Goal: Find specific fact: Find specific fact

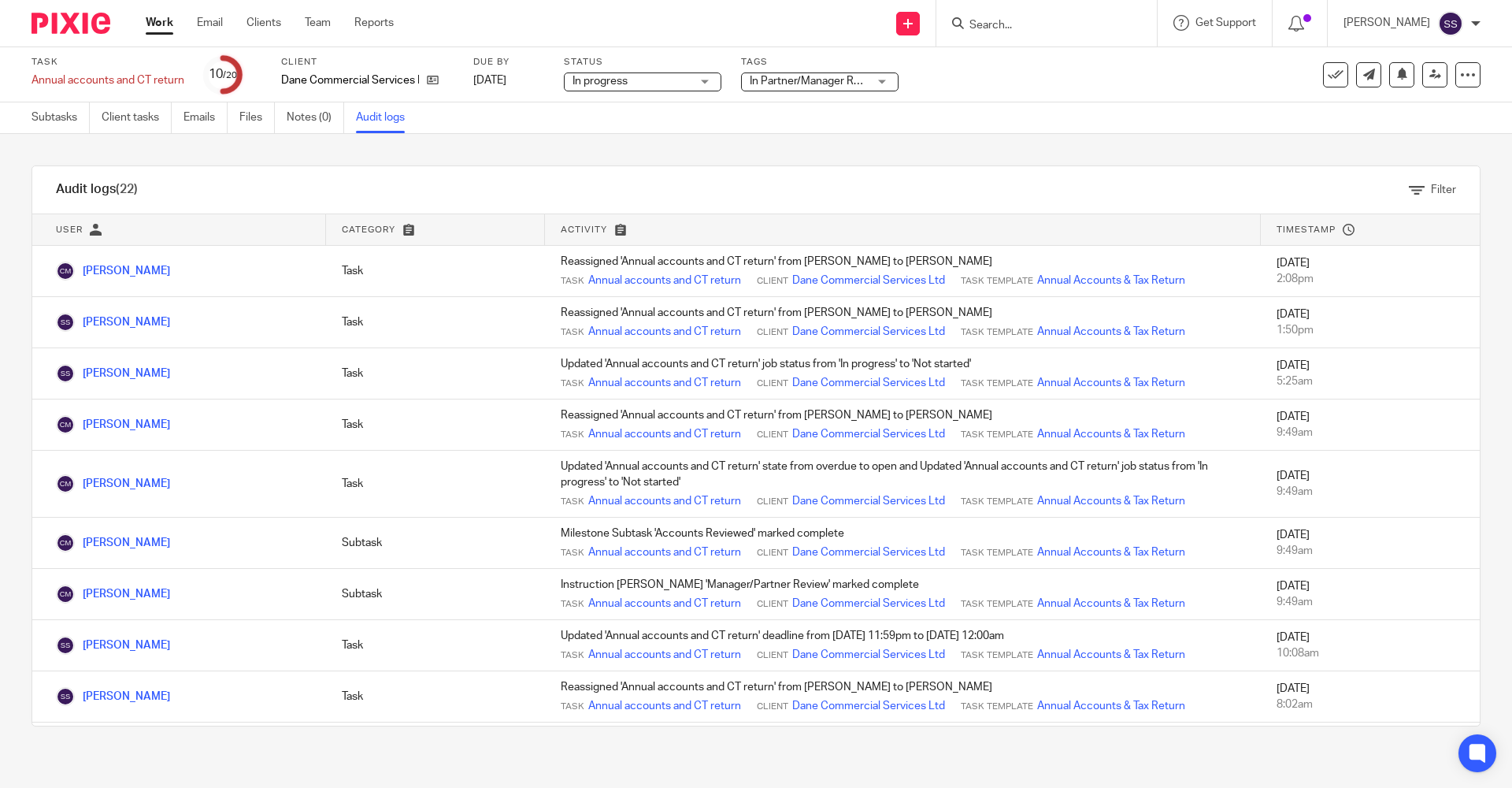
scroll to position [675, 0]
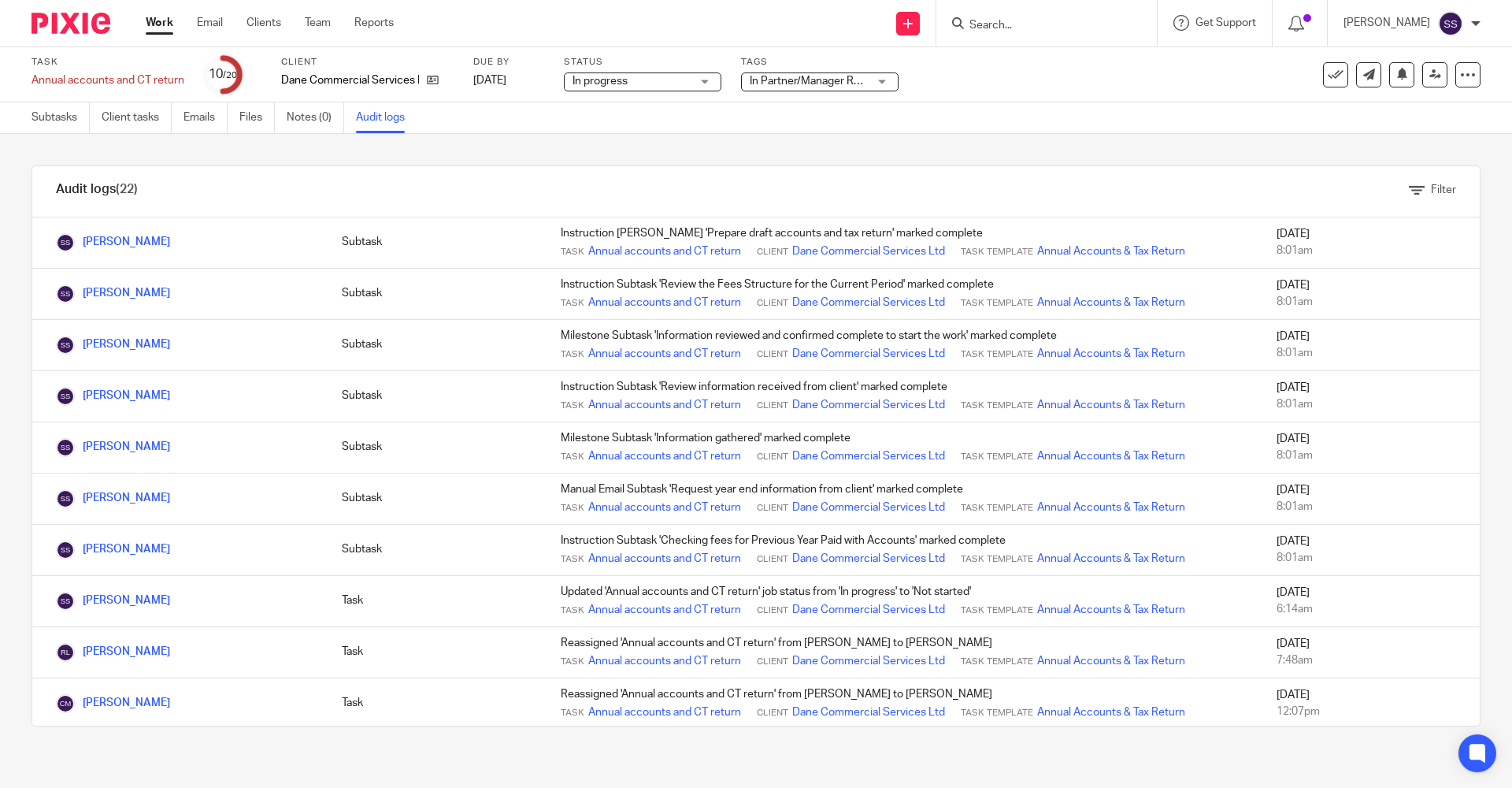
click at [1009, 22] on input "Search" at bounding box center [1038, 25] width 142 height 14
type input "Hailpo"
click at [1026, 62] on link at bounding box center [1108, 67] width 288 height 36
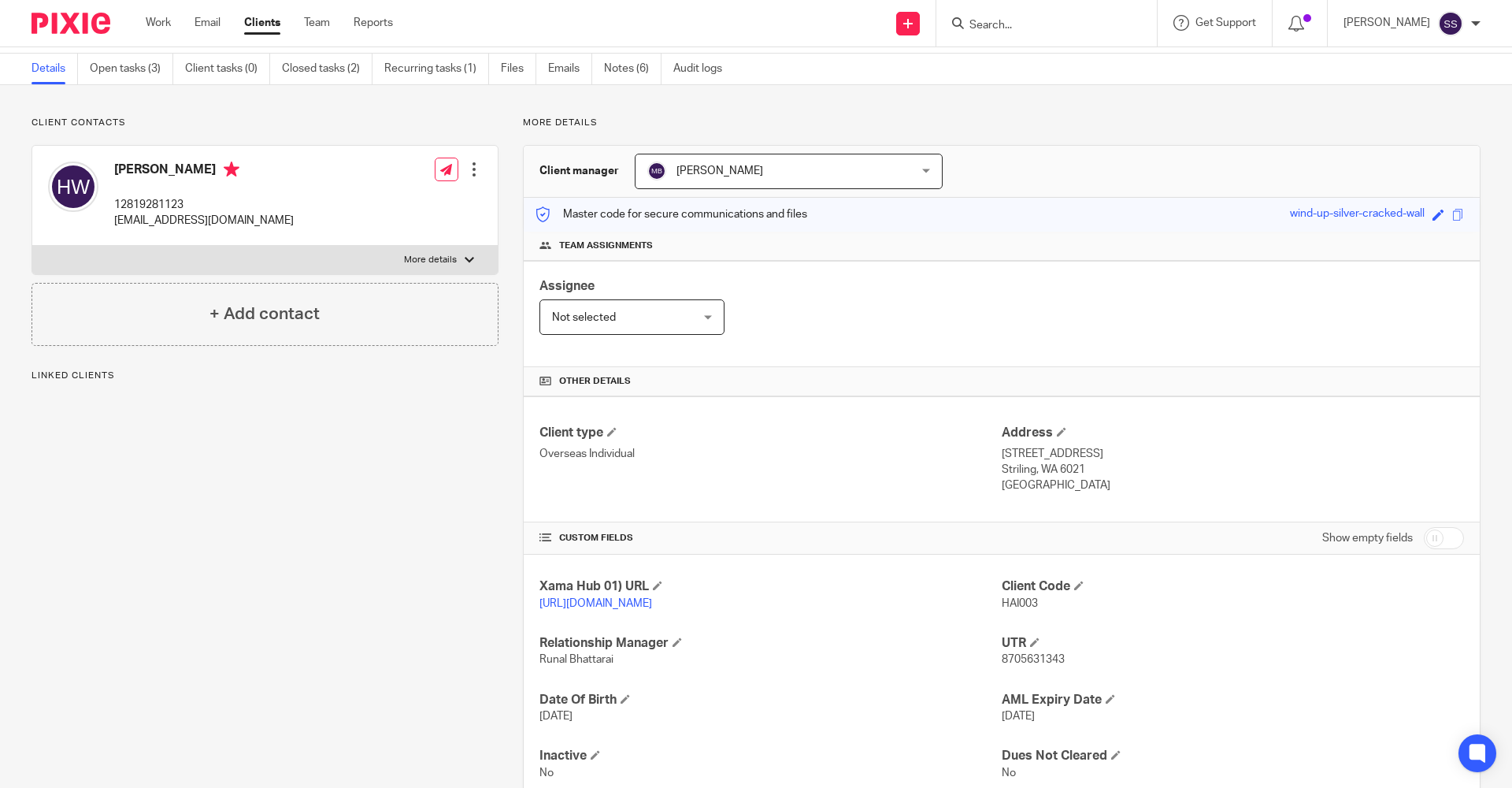
scroll to position [100, 0]
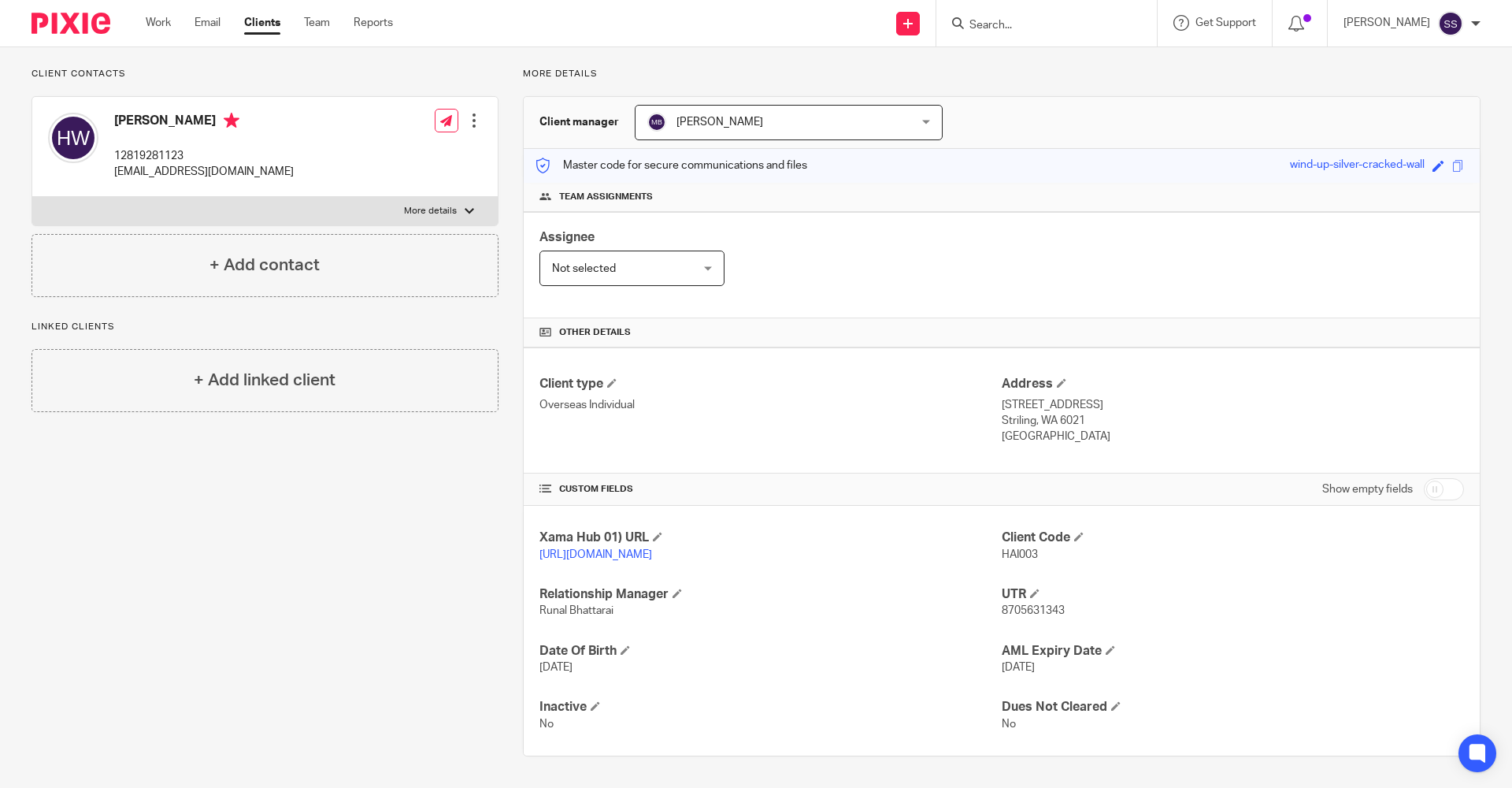
click at [1012, 407] on p "[STREET_ADDRESS]" at bounding box center [1233, 405] width 462 height 16
drag, startPoint x: 990, startPoint y: 404, endPoint x: 1065, endPoint y: 402, distance: 75.0
click at [1065, 402] on div "Client type Overseas Individual Address [STREET_ADDRESS] Striling, WA 6021 [GEO…" at bounding box center [1001, 410] width 955 height 126
drag, startPoint x: 1065, startPoint y: 402, endPoint x: 1095, endPoint y: 400, distance: 30.1
click at [1095, 400] on p "[STREET_ADDRESS]" at bounding box center [1233, 405] width 462 height 16
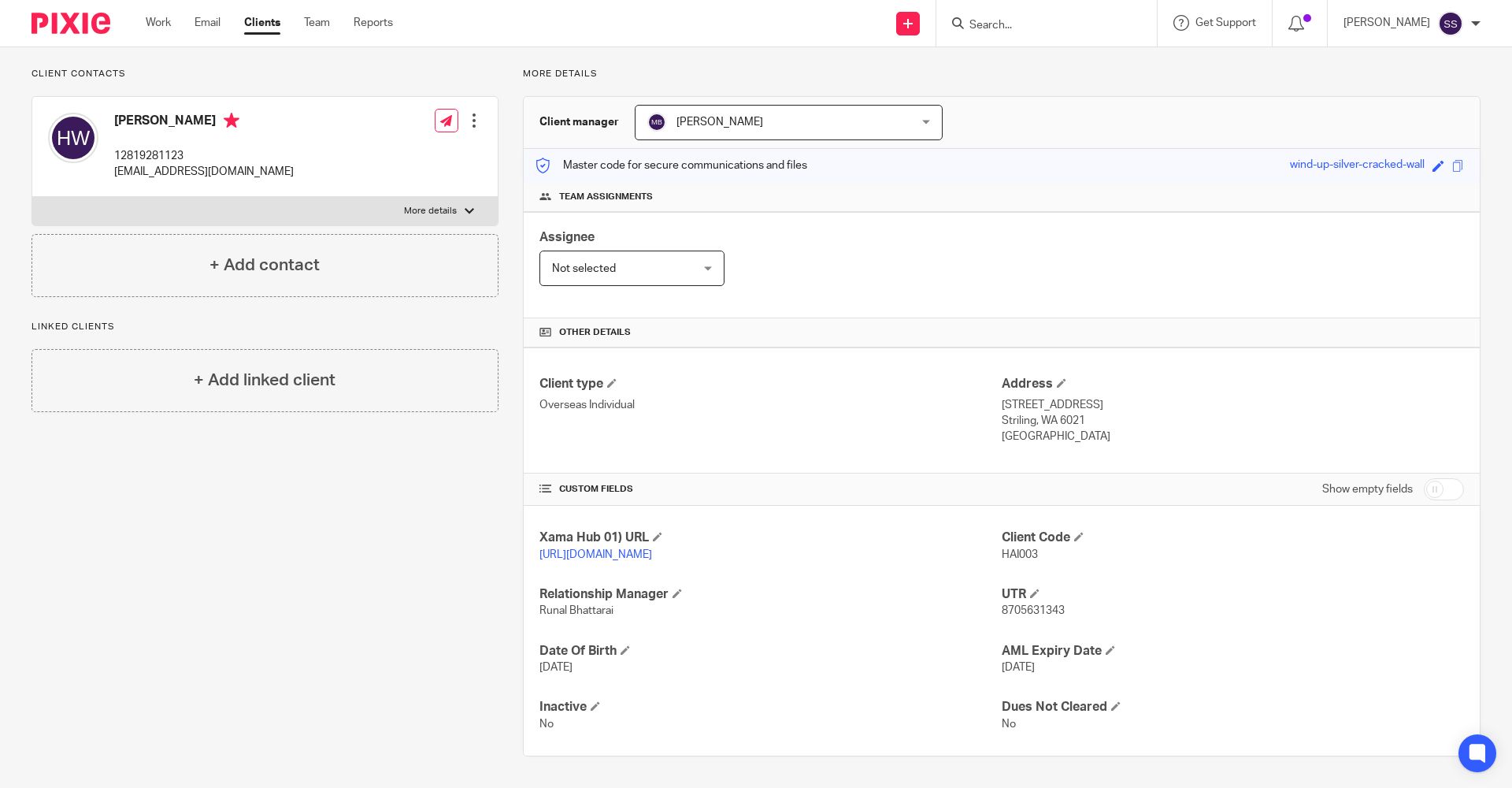
click at [950, 404] on p "Overseas Individual" at bounding box center [771, 405] width 462 height 16
drag, startPoint x: 997, startPoint y: 405, endPoint x: 1052, endPoint y: 403, distance: 55.0
click at [1052, 403] on p "[STREET_ADDRESS]" at bounding box center [1233, 405] width 462 height 16
drag, startPoint x: 1052, startPoint y: 403, endPoint x: 1106, endPoint y: 394, distance: 54.7
click at [1106, 394] on div "Address [STREET_ADDRESS] Striling, WA 6021 [GEOGRAPHIC_DATA]" at bounding box center [1233, 410] width 462 height 69
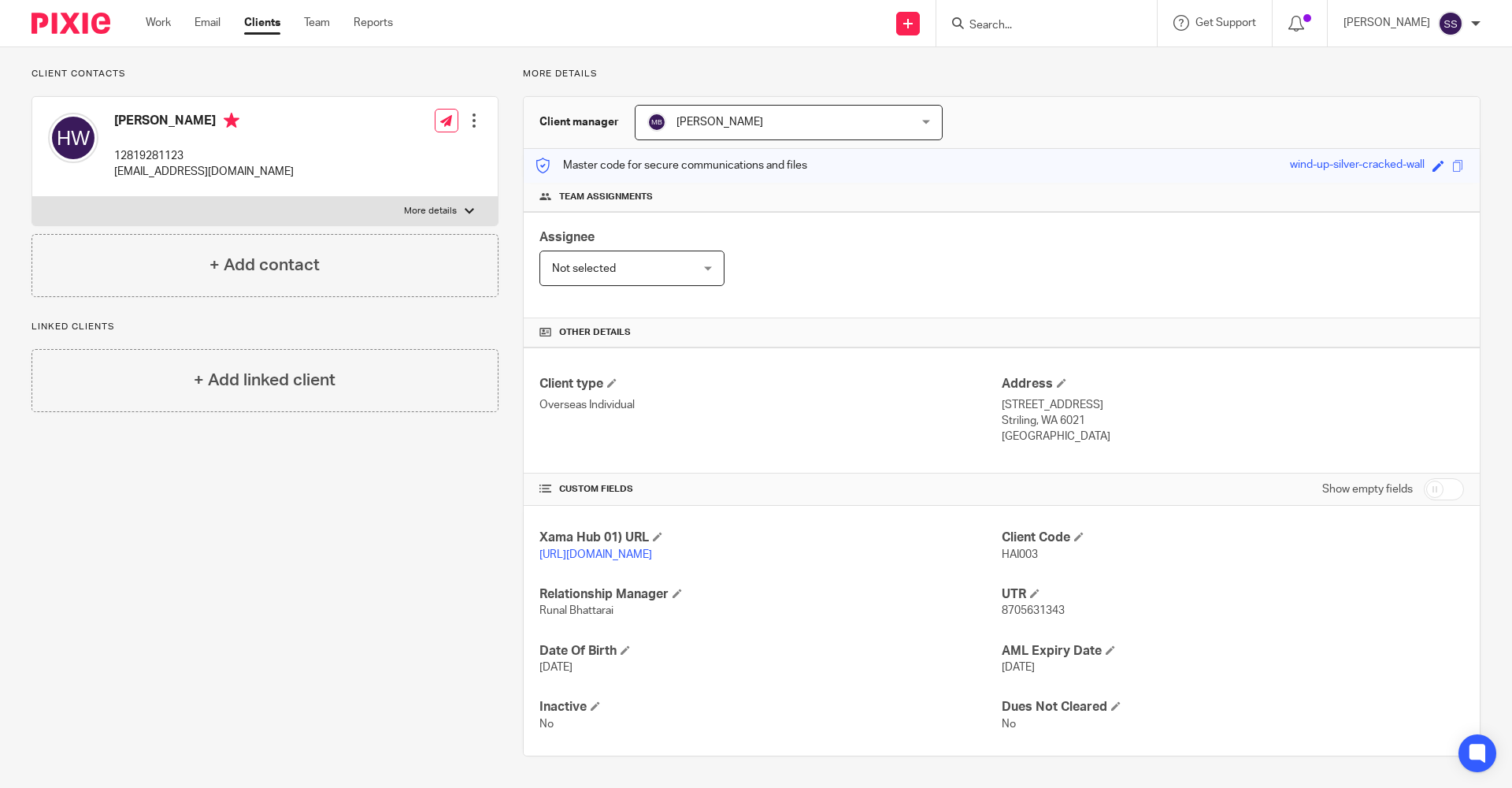
drag, startPoint x: 996, startPoint y: 404, endPoint x: 1070, endPoint y: 403, distance: 74.0
click at [1070, 403] on p "[STREET_ADDRESS]" at bounding box center [1233, 405] width 462 height 16
copy p "[STREET_ADDRESS]"
drag, startPoint x: 991, startPoint y: 421, endPoint x: 1052, endPoint y: 424, distance: 61.1
click at [1052, 424] on div "Client type Overseas Individual Address [STREET_ADDRESS] Striling, WA 6021 [GEO…" at bounding box center [1001, 410] width 955 height 126
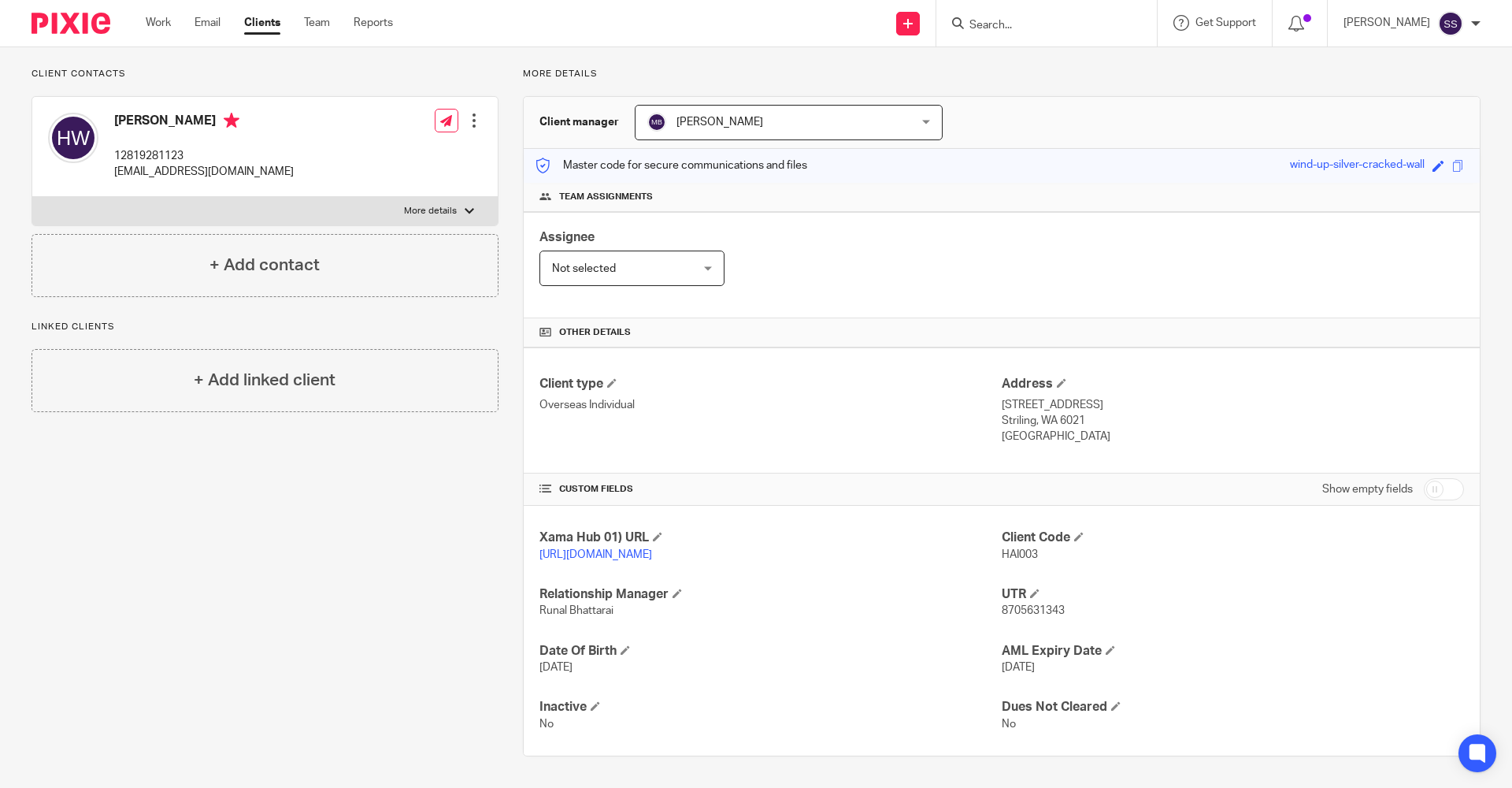
drag, startPoint x: 1052, startPoint y: 424, endPoint x: 1121, endPoint y: 424, distance: 69.0
click at [1121, 424] on p "Striling, WA 6021" at bounding box center [1233, 420] width 462 height 16
drag, startPoint x: 993, startPoint y: 420, endPoint x: 1081, endPoint y: 421, distance: 88.0
click at [1081, 421] on p "Striling, WA 6021" at bounding box center [1233, 420] width 462 height 16
copy p "Striling, WA 6021"
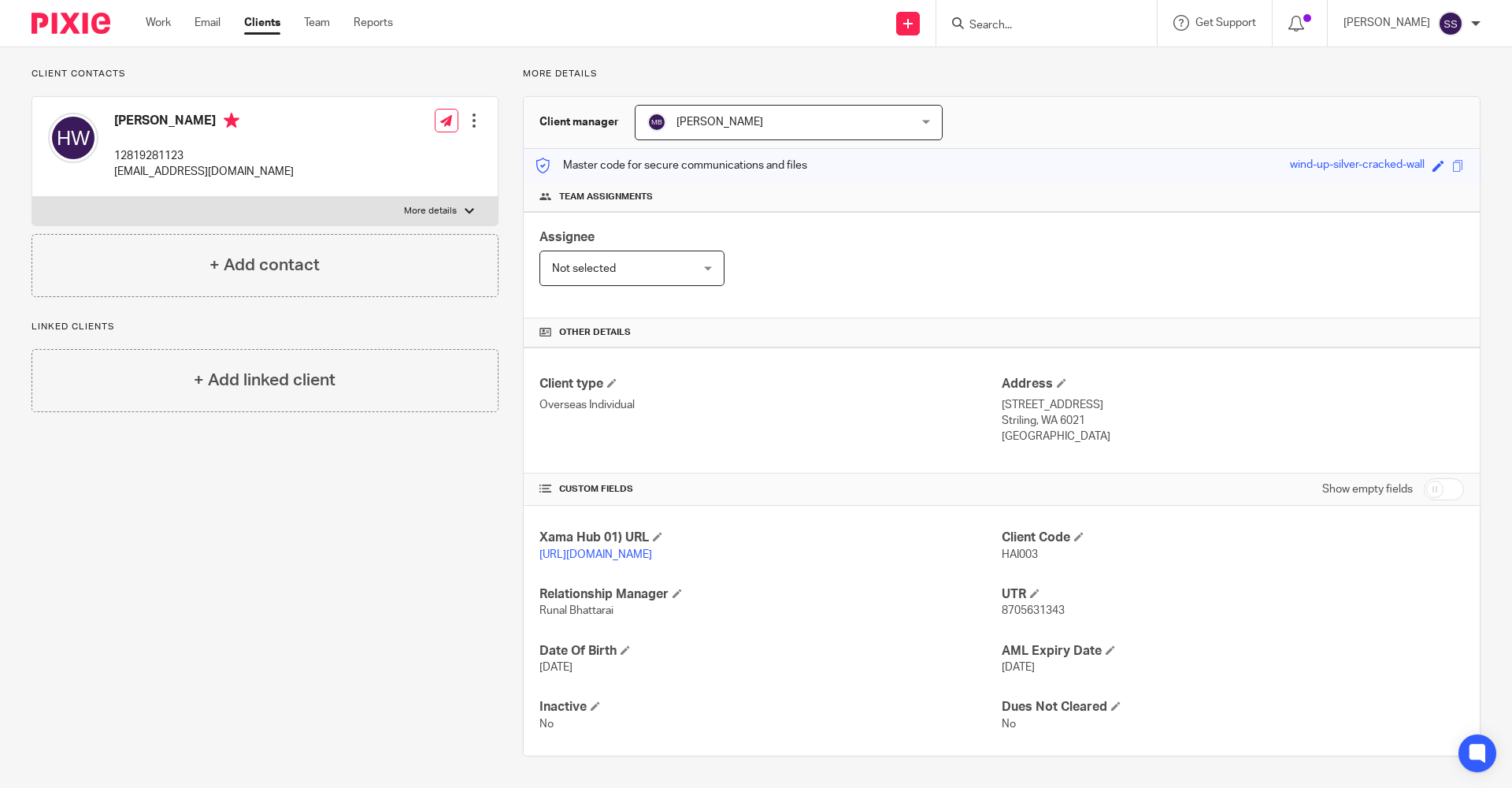
click at [1099, 479] on div "Show empty fields" at bounding box center [1233, 488] width 462 height 31
drag, startPoint x: 990, startPoint y: 433, endPoint x: 1067, endPoint y: 444, distance: 77.8
click at [1067, 444] on div "Client type Overseas Individual Address [STREET_ADDRESS] Striling, WA 6021 [GEO…" at bounding box center [1001, 410] width 955 height 126
drag, startPoint x: 1067, startPoint y: 444, endPoint x: 1144, endPoint y: 453, distance: 77.5
click at [1150, 453] on div "Client type Overseas Individual Address [STREET_ADDRESS] Striling, WA 6021 [GEO…" at bounding box center [1001, 410] width 955 height 126
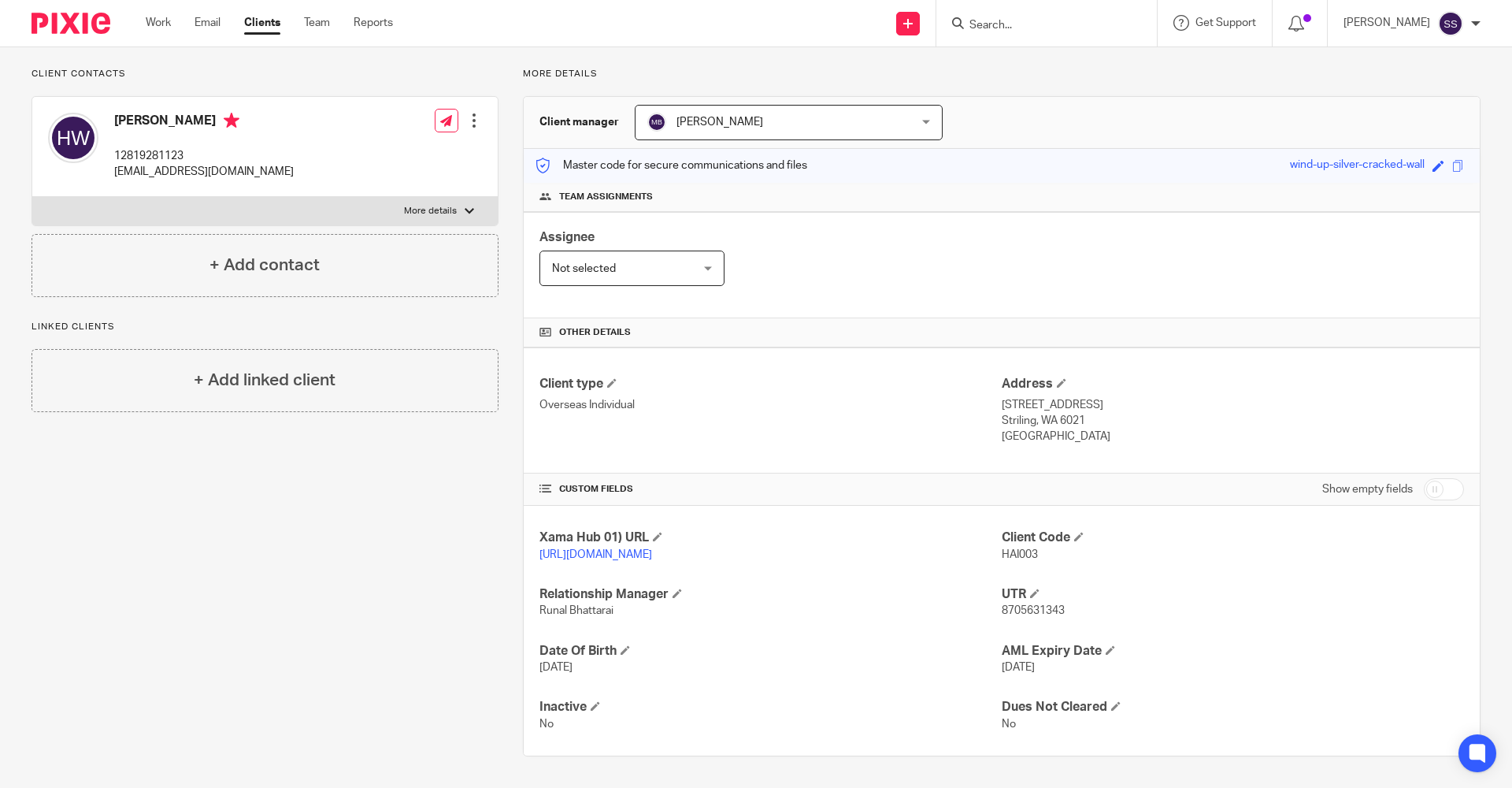
drag, startPoint x: 993, startPoint y: 438, endPoint x: 1084, endPoint y: 441, distance: 91.0
click at [1084, 441] on p "[GEOGRAPHIC_DATA]" at bounding box center [1233, 436] width 462 height 16
copy p "[GEOGRAPHIC_DATA]"
